Goal: Information Seeking & Learning: Learn about a topic

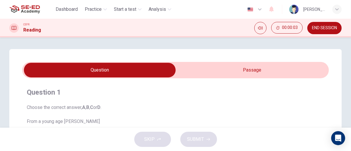
click at [328, 26] on span "END SESSION" at bounding box center [324, 28] width 25 height 5
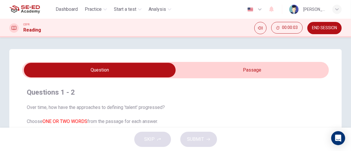
click at [315, 29] on span "END SESSION" at bounding box center [324, 28] width 25 height 5
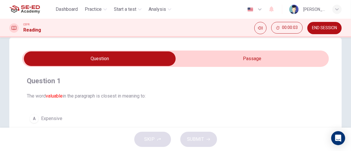
scroll to position [11, 0]
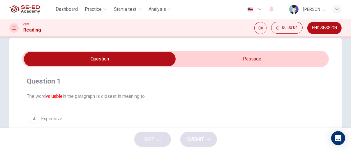
click at [268, 53] on input "checkbox" at bounding box center [100, 59] width 461 height 15
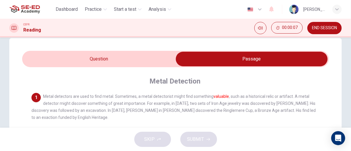
click at [35, 60] on input "checkbox" at bounding box center [252, 59] width 461 height 15
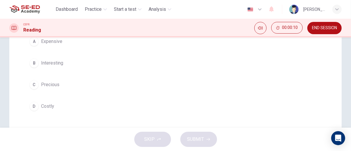
scroll to position [88, 0]
click at [42, 85] on span "Precious" at bounding box center [50, 84] width 18 height 7
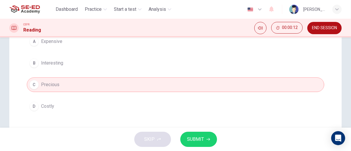
click at [207, 139] on icon "button" at bounding box center [208, 139] width 3 height 3
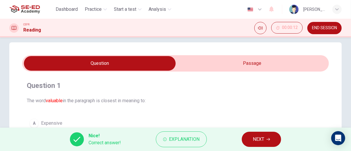
scroll to position [0, 0]
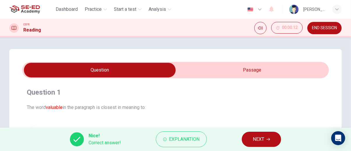
click at [263, 140] on span "NEXT" at bounding box center [258, 139] width 11 height 8
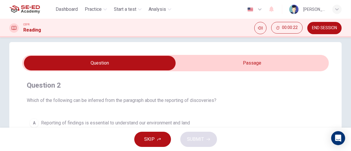
scroll to position [5, 0]
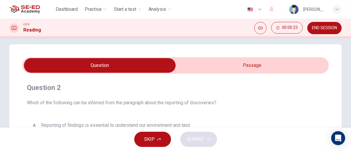
click at [277, 64] on input "checkbox" at bounding box center [100, 65] width 461 height 15
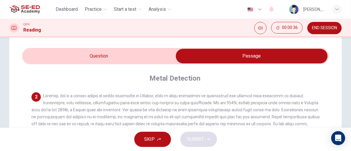
scroll to position [33, 0]
click at [54, 63] on span at bounding box center [175, 56] width 307 height 16
click at [49, 60] on input "checkbox" at bounding box center [252, 56] width 461 height 15
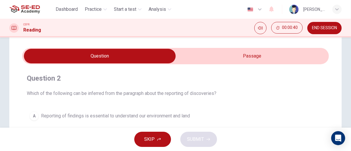
click at [301, 57] on input "checkbox" at bounding box center [100, 56] width 461 height 15
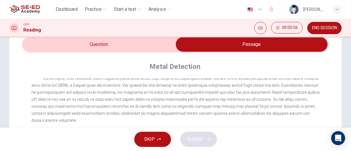
scroll to position [26, 0]
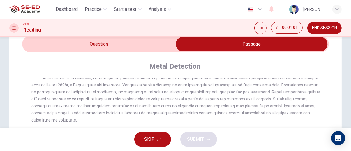
click at [24, 46] on input "checkbox" at bounding box center [252, 44] width 461 height 15
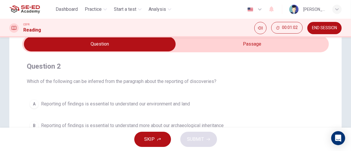
click at [289, 45] on input "checkbox" at bounding box center [100, 44] width 461 height 15
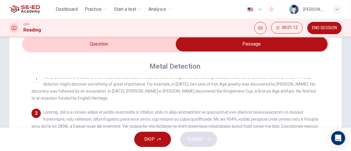
scroll to position [4, 0]
click at [29, 49] on input "checkbox" at bounding box center [252, 44] width 461 height 15
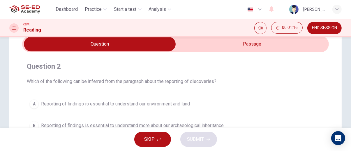
click at [291, 46] on input "checkbox" at bounding box center [100, 44] width 461 height 15
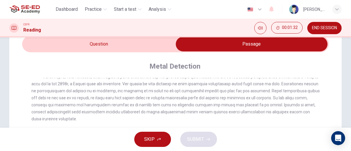
scroll to position [47, 0]
click at [28, 48] on input "checkbox" at bounding box center [252, 44] width 461 height 15
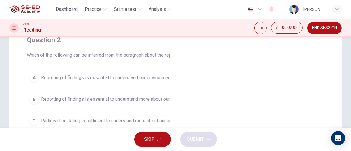
scroll to position [0, 0]
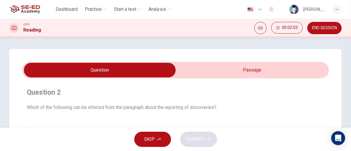
click at [310, 64] on input "checkbox" at bounding box center [100, 70] width 461 height 15
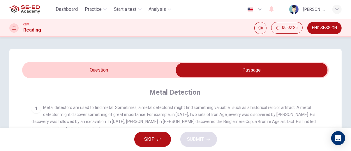
click at [51, 70] on input "checkbox" at bounding box center [252, 70] width 461 height 15
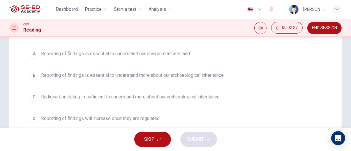
scroll to position [76, 0]
click at [208, 77] on span "Reporting of findings is essential to understand more about our archaeological …" at bounding box center [132, 75] width 183 height 7
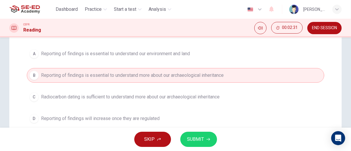
click at [207, 140] on icon "button" at bounding box center [208, 138] width 3 height 3
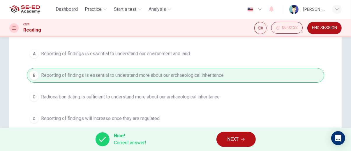
click at [248, 141] on button "NEXT" at bounding box center [236, 138] width 39 height 15
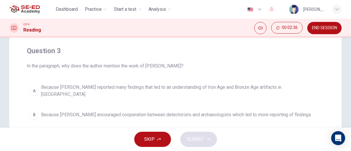
scroll to position [0, 0]
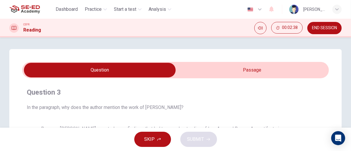
click at [303, 72] on input "checkbox" at bounding box center [100, 70] width 461 height 15
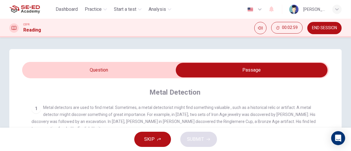
click at [49, 72] on input "checkbox" at bounding box center [252, 70] width 461 height 15
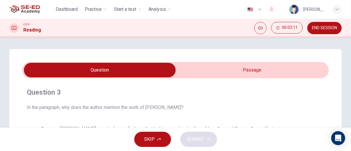
click at [285, 63] on input "checkbox" at bounding box center [100, 70] width 461 height 15
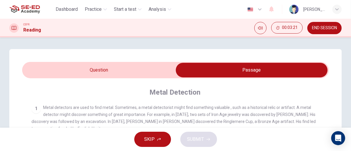
click at [42, 77] on input "checkbox" at bounding box center [252, 70] width 461 height 15
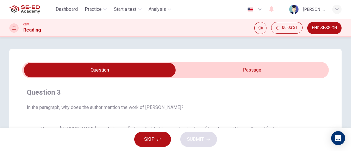
click at [309, 72] on input "checkbox" at bounding box center [100, 70] width 461 height 15
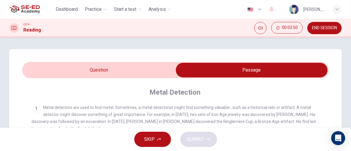
click at [47, 72] on input "checkbox" at bounding box center [252, 70] width 461 height 15
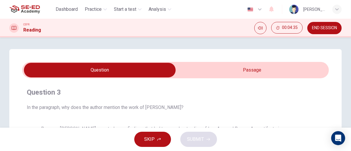
click at [238, 66] on input "checkbox" at bounding box center [100, 70] width 461 height 15
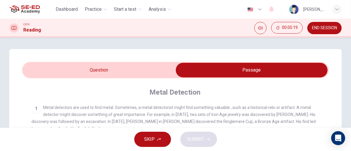
click at [154, 71] on input "checkbox" at bounding box center [252, 70] width 461 height 15
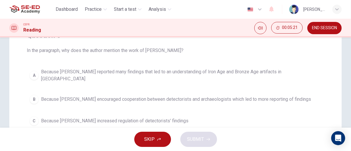
scroll to position [58, 0]
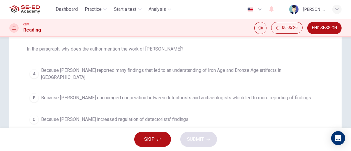
click at [218, 94] on span "Because Tony Gregory encouraged cooperation between detectorists and archaeolog…" at bounding box center [176, 97] width 270 height 7
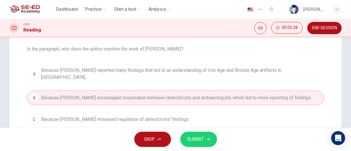
click at [208, 144] on button "SUBMIT" at bounding box center [198, 138] width 37 height 15
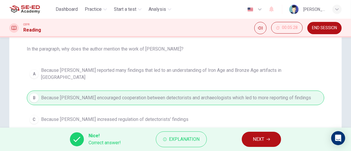
click at [269, 138] on icon "button" at bounding box center [268, 138] width 3 height 3
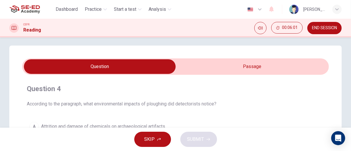
scroll to position [0, 0]
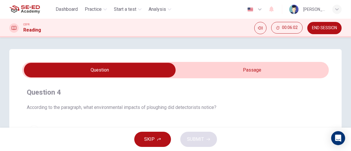
click at [248, 68] on input "checkbox" at bounding box center [100, 70] width 461 height 15
checkbox input "true"
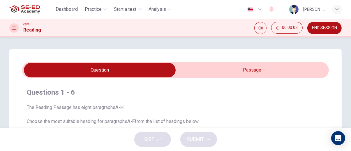
click at [329, 28] on span "END SESSION" at bounding box center [324, 28] width 25 height 5
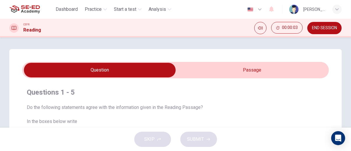
click at [331, 28] on span "END SESSION" at bounding box center [324, 28] width 25 height 5
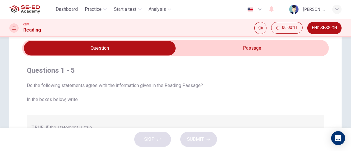
scroll to position [23, 0]
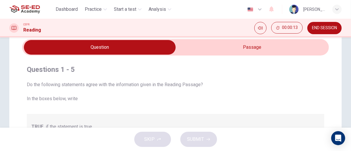
click at [331, 28] on span "END SESSION" at bounding box center [324, 28] width 25 height 5
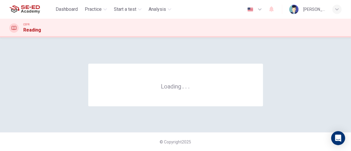
scroll to position [0, 0]
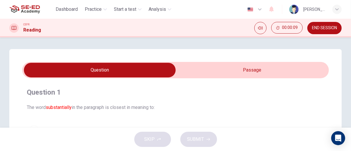
click at [305, 65] on input "checkbox" at bounding box center [100, 70] width 461 height 15
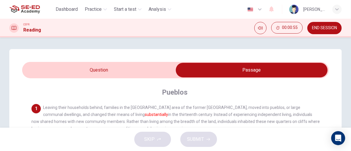
click at [45, 70] on input "checkbox" at bounding box center [252, 70] width 461 height 15
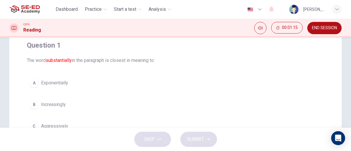
scroll to position [45, 0]
click at [37, 87] on div "A" at bounding box center [33, 84] width 9 height 9
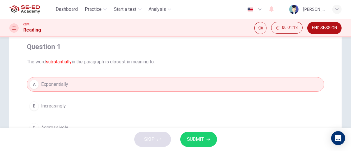
click at [208, 139] on icon "button" at bounding box center [208, 138] width 3 height 3
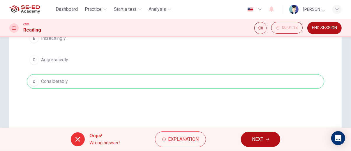
scroll to position [113, 0]
click at [268, 140] on icon "button" at bounding box center [267, 138] width 3 height 3
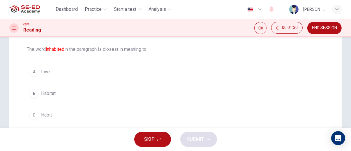
scroll to position [56, 0]
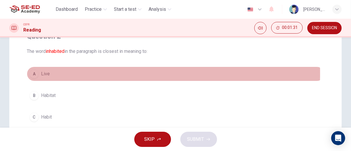
click at [41, 73] on span "Live" at bounding box center [45, 73] width 9 height 7
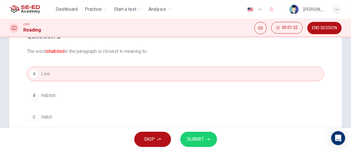
click at [208, 139] on icon "button" at bounding box center [208, 138] width 3 height 3
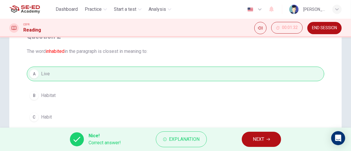
click at [263, 136] on span "NEXT" at bounding box center [258, 139] width 11 height 8
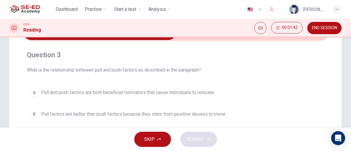
scroll to position [0, 0]
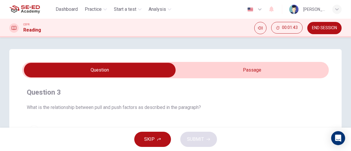
click at [306, 67] on input "checkbox" at bounding box center [100, 70] width 461 height 15
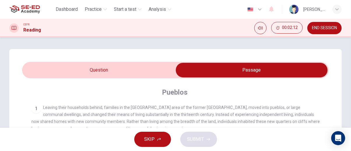
click at [40, 69] on input "checkbox" at bounding box center [252, 70] width 461 height 15
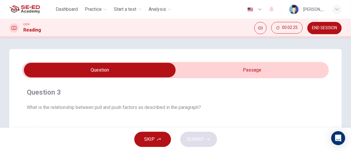
click at [296, 71] on input "checkbox" at bounding box center [100, 70] width 461 height 15
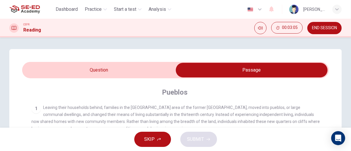
click at [36, 71] on input "checkbox" at bounding box center [252, 70] width 461 height 15
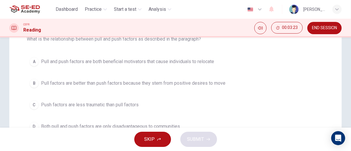
scroll to position [68, 0]
click at [36, 87] on div "B" at bounding box center [33, 82] width 9 height 9
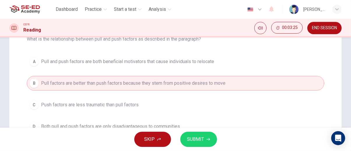
click at [209, 139] on icon "button" at bounding box center [208, 139] width 3 height 3
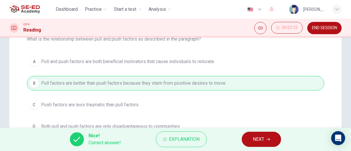
click at [268, 138] on icon "button" at bounding box center [268, 138] width 3 height 3
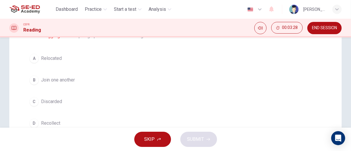
scroll to position [73, 0]
click at [35, 80] on div "B" at bounding box center [33, 78] width 9 height 9
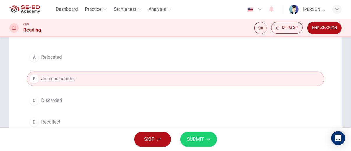
click at [213, 138] on button "SUBMIT" at bounding box center [198, 138] width 37 height 15
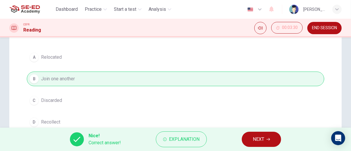
click at [268, 139] on icon "button" at bounding box center [268, 139] width 3 height 3
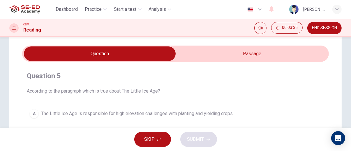
scroll to position [0, 0]
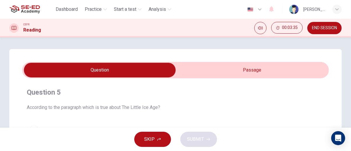
click at [275, 68] on input "checkbox" at bounding box center [100, 70] width 461 height 15
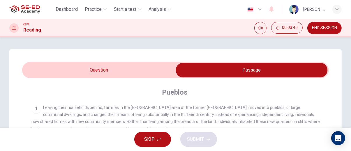
click at [35, 76] on input "checkbox" at bounding box center [252, 70] width 461 height 15
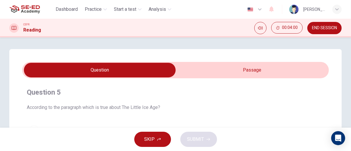
click at [303, 68] on input "checkbox" at bounding box center [100, 70] width 461 height 15
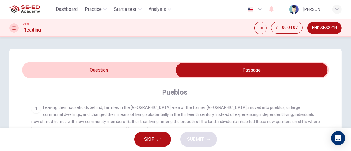
click at [32, 71] on input "checkbox" at bounding box center [252, 70] width 461 height 15
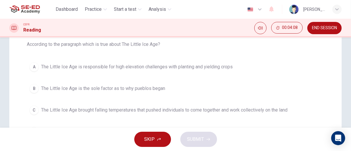
scroll to position [63, 0]
click at [288, 107] on span "The Little Ice Age brought falling temperatures that pushed individuals to come…" at bounding box center [164, 109] width 247 height 7
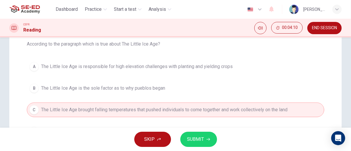
click at [208, 140] on icon "button" at bounding box center [208, 138] width 3 height 3
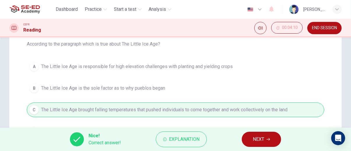
click at [273, 143] on button "NEXT" at bounding box center [261, 138] width 39 height 15
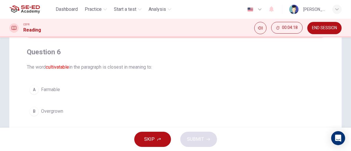
scroll to position [39, 0]
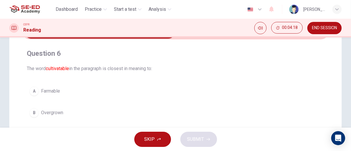
click at [31, 86] on button "A Farmable" at bounding box center [176, 91] width 298 height 15
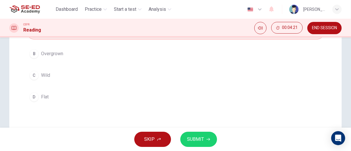
scroll to position [98, 0]
click at [209, 140] on icon "button" at bounding box center [208, 138] width 3 height 3
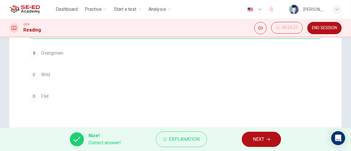
click at [269, 138] on icon "button" at bounding box center [268, 138] width 3 height 3
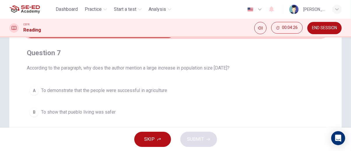
scroll to position [0, 0]
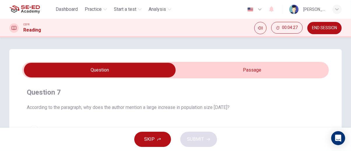
click at [305, 63] on input "checkbox" at bounding box center [100, 70] width 461 height 15
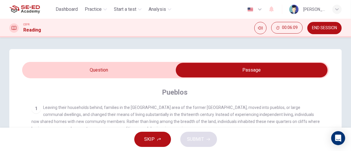
click at [26, 70] on input "checkbox" at bounding box center [252, 70] width 461 height 15
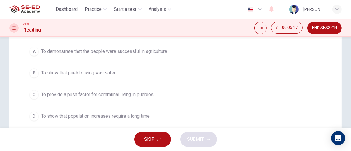
scroll to position [79, 0]
click at [151, 52] on span "To demonstrate that the people were successful in agriculture" at bounding box center [104, 51] width 126 height 7
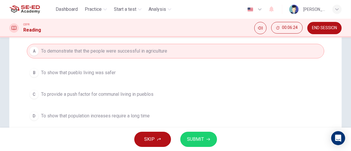
click at [203, 141] on span "SUBMIT" at bounding box center [195, 139] width 17 height 8
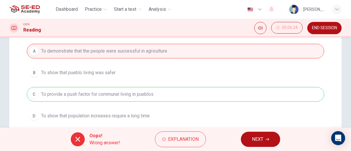
click at [263, 138] on span "NEXT" at bounding box center [257, 139] width 11 height 8
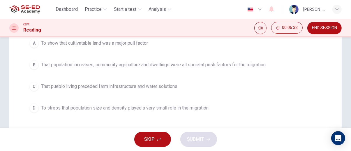
scroll to position [87, 0]
click at [250, 65] on span "That population increases, community agriculture and dwellings were all societa…" at bounding box center [153, 64] width 225 height 7
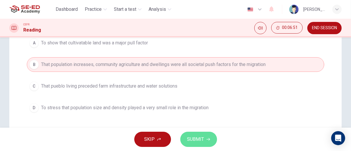
click at [208, 139] on icon "button" at bounding box center [208, 139] width 3 height 3
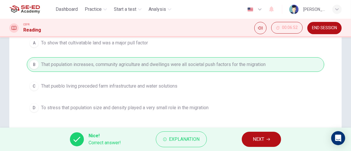
click at [268, 138] on icon "button" at bounding box center [268, 138] width 3 height 3
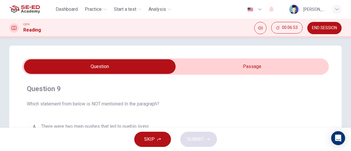
scroll to position [0, 0]
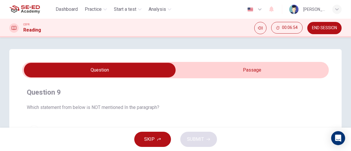
click at [283, 74] on input "checkbox" at bounding box center [100, 70] width 461 height 15
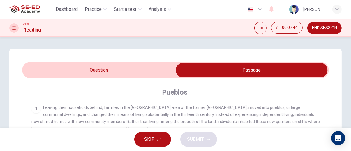
click at [28, 76] on input "checkbox" at bounding box center [252, 70] width 461 height 15
checkbox input "false"
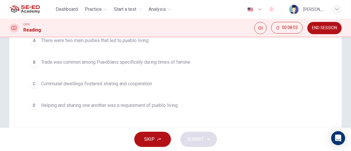
scroll to position [88, 0]
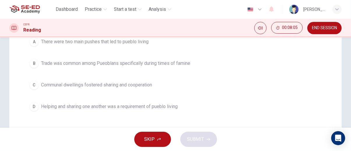
click at [42, 99] on button "D Helping and sharing one another was a requirement of pueblo living" at bounding box center [176, 106] width 298 height 15
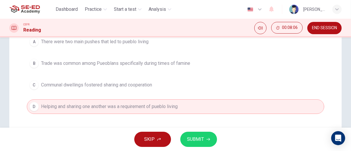
click at [209, 139] on icon "button" at bounding box center [208, 139] width 3 height 3
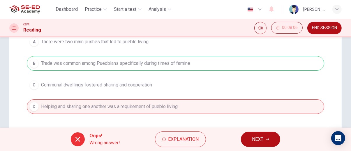
click at [268, 139] on icon "button" at bounding box center [267, 139] width 3 height 3
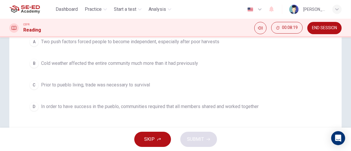
click at [258, 106] on span "In order to have success in the pueblo, communities required that all members s…" at bounding box center [150, 106] width 218 height 7
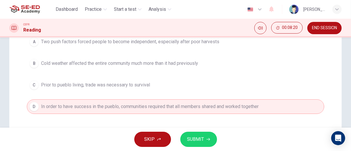
click at [212, 143] on button "SUBMIT" at bounding box center [198, 138] width 37 height 15
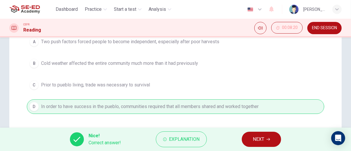
click at [269, 139] on icon "button" at bounding box center [268, 139] width 3 height 3
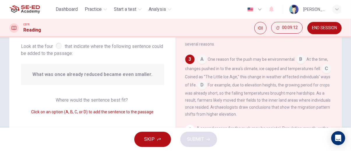
scroll to position [34, 0]
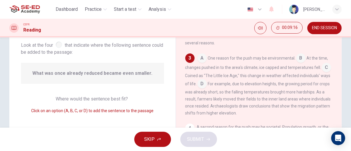
click at [322, 73] on input at bounding box center [326, 67] width 9 height 9
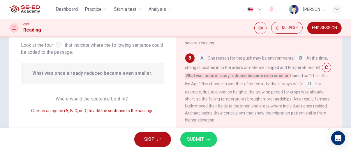
click at [208, 139] on icon "button" at bounding box center [208, 139] width 3 height 3
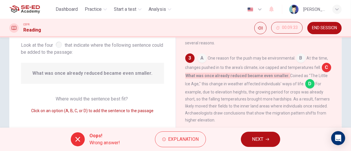
click at [273, 141] on button "NEXT" at bounding box center [260, 138] width 39 height 15
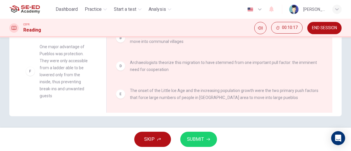
scroll to position [101, 0]
click at [202, 141] on span "SUBMIT" at bounding box center [195, 139] width 17 height 8
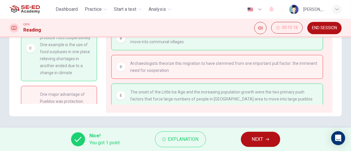
scroll to position [41, 0]
click at [262, 138] on span "NEXT" at bounding box center [257, 139] width 11 height 8
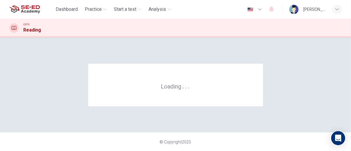
scroll to position [0, 0]
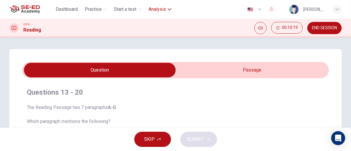
click at [171, 9] on icon "button" at bounding box center [169, 9] width 3 height 3
click at [170, 9] on icon "button" at bounding box center [169, 9] width 3 height 3
click at [171, 10] on icon "button" at bounding box center [169, 9] width 3 height 3
click at [165, 10] on span "Analysis" at bounding box center [157, 9] width 17 height 7
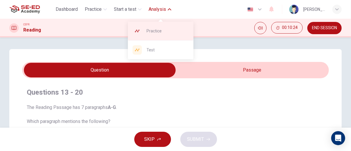
click at [182, 31] on span "Practice" at bounding box center [168, 30] width 42 height 7
